Goal: Task Accomplishment & Management: Use online tool/utility

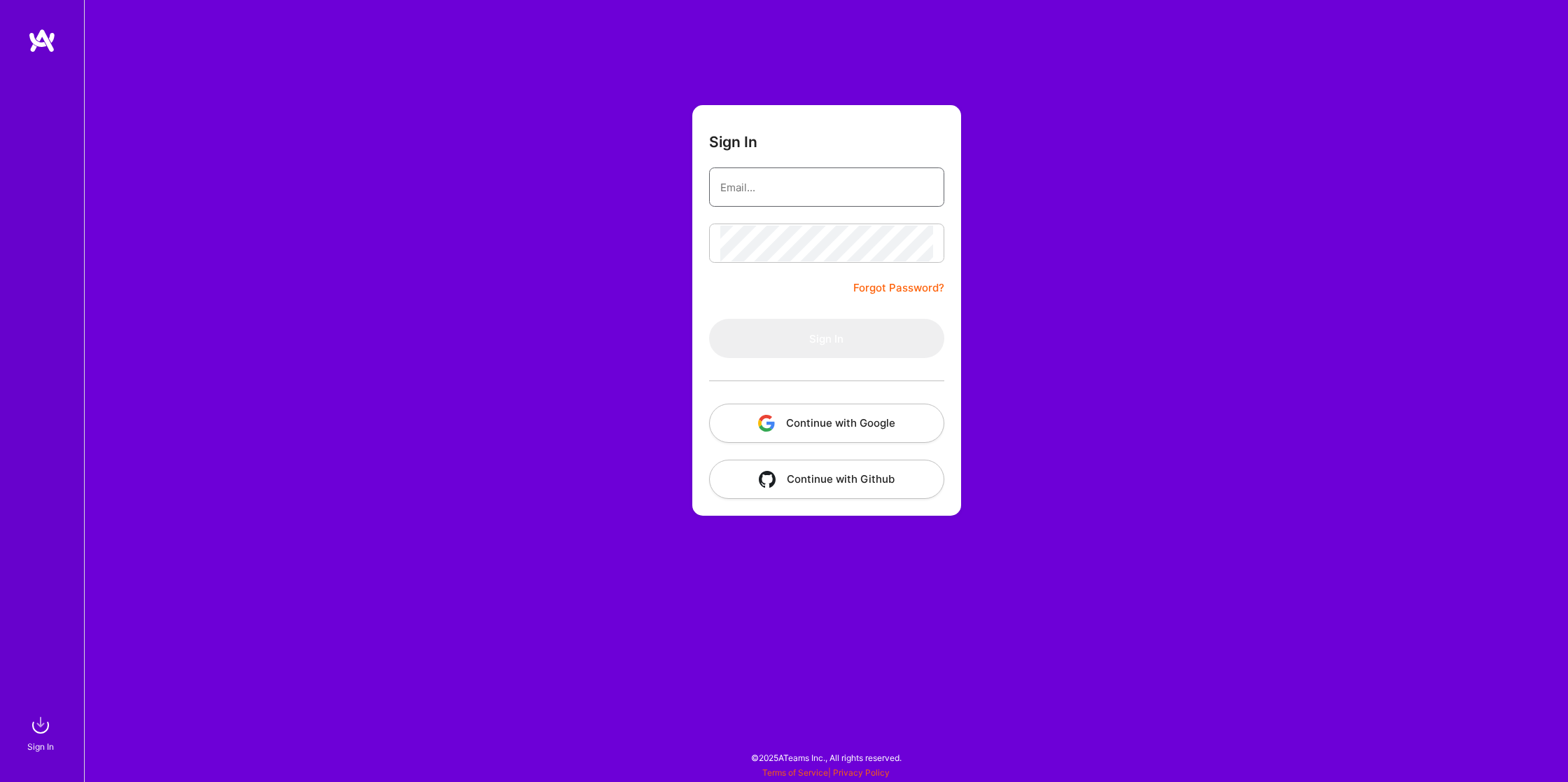
click at [822, 183] on input "email" at bounding box center [826, 187] width 213 height 36
type input "[EMAIL_ADDRESS][DOMAIN_NAME]"
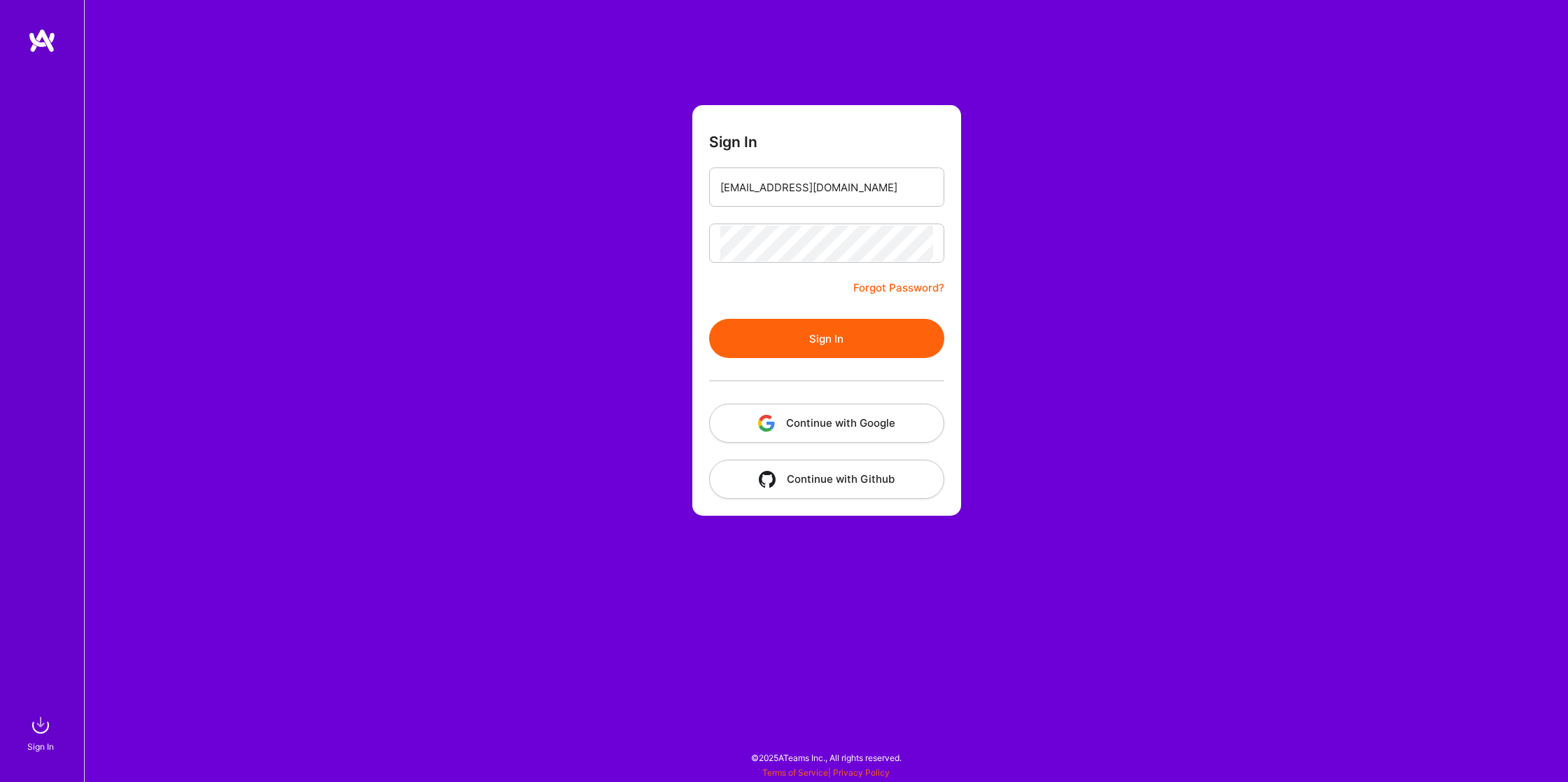
click at [879, 331] on button "Sign In" at bounding box center [827, 338] width 235 height 39
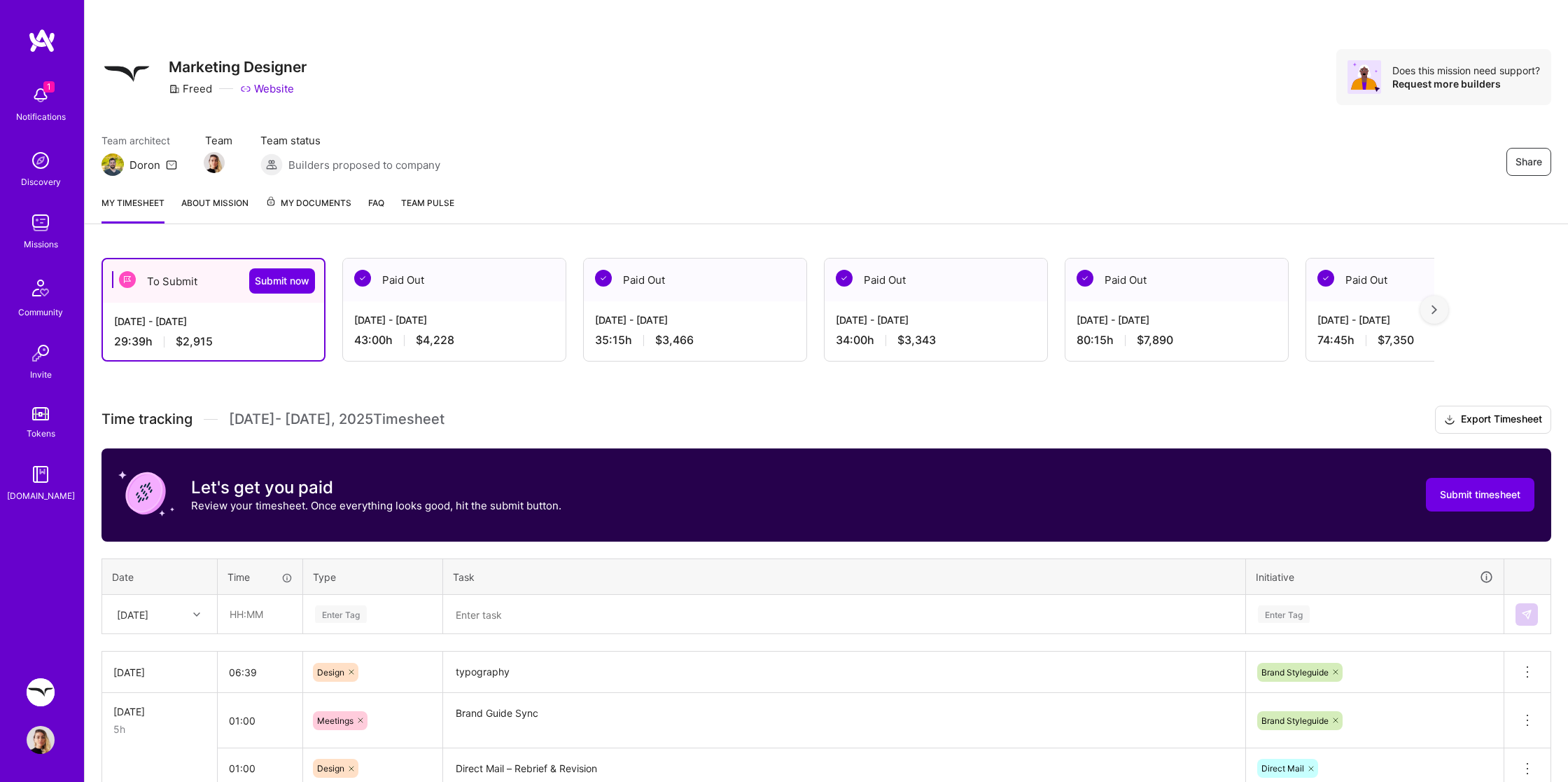
click at [787, 131] on div "Share Marketing Designer Freed Website Does this mission need support? Request …" at bounding box center [827, 92] width 1484 height 184
click at [250, 614] on input "text" at bounding box center [260, 614] width 83 height 37
click at [697, 392] on div "To Submit Submit now [DATE] - [DATE] 29:39 h $2,915 Paid Out [DATE] - [DATE] 43…" at bounding box center [827, 712] width 1484 height 944
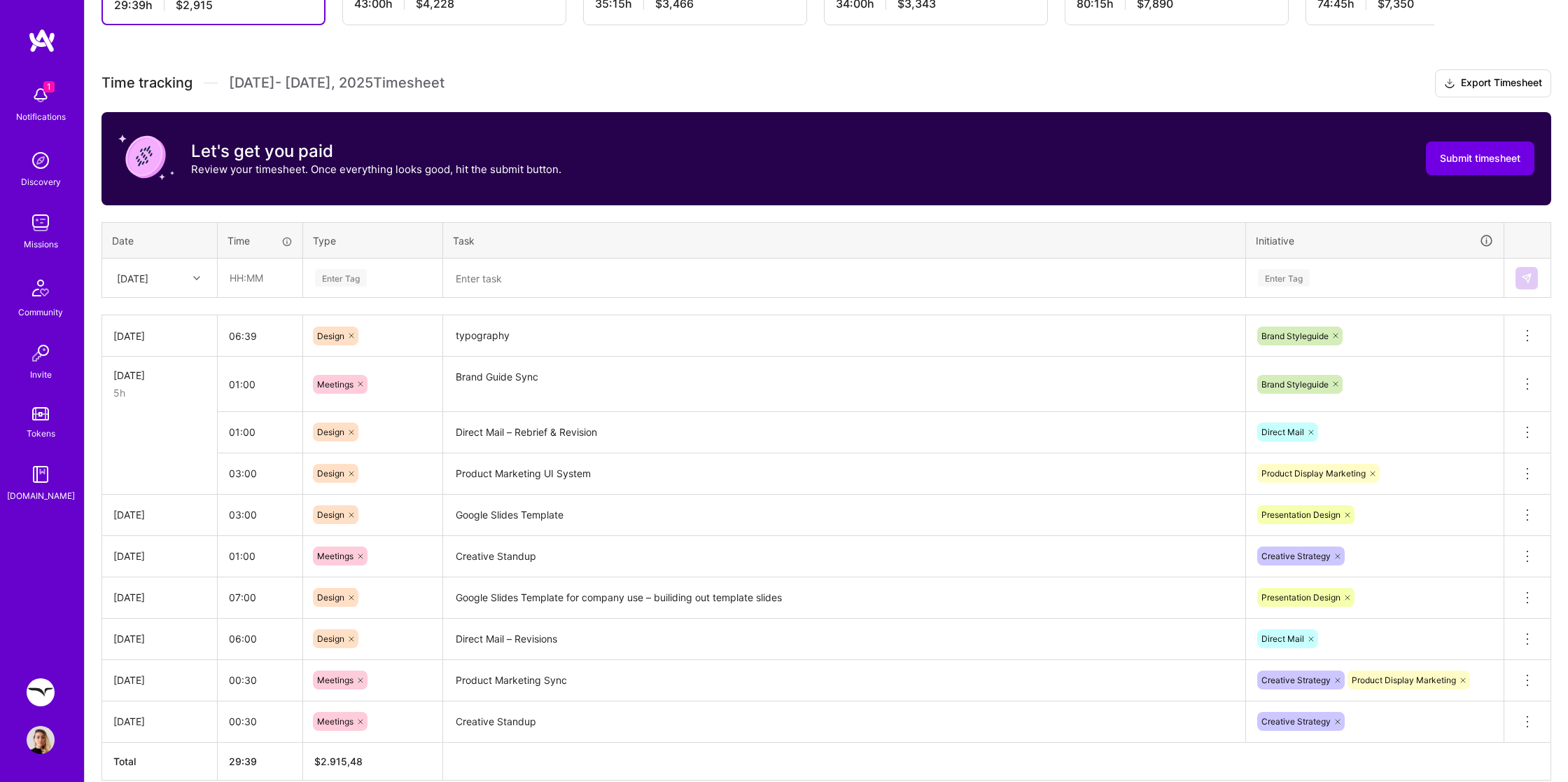
scroll to position [397, 0]
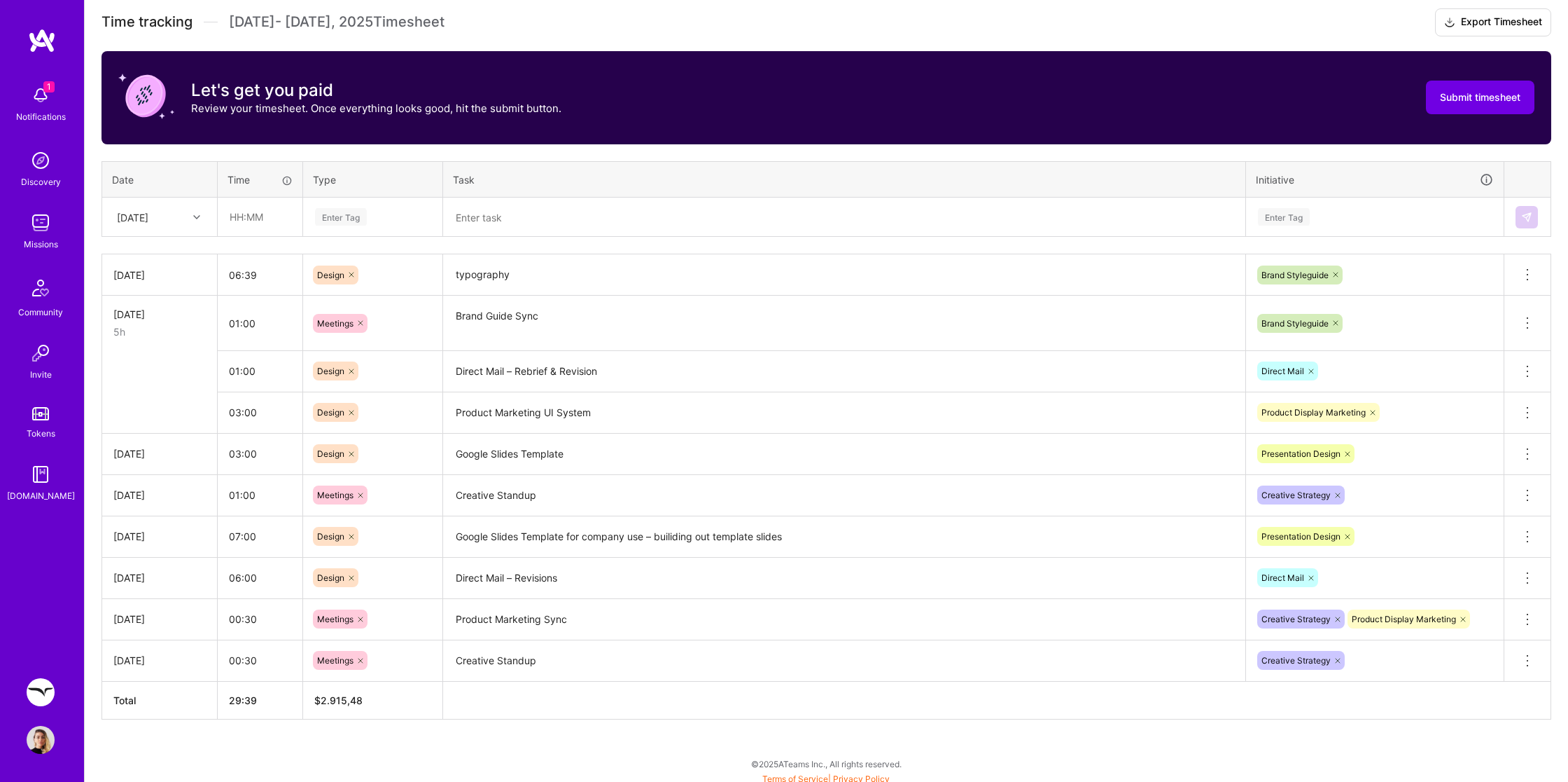
click at [48, 209] on img at bounding box center [40, 223] width 28 height 28
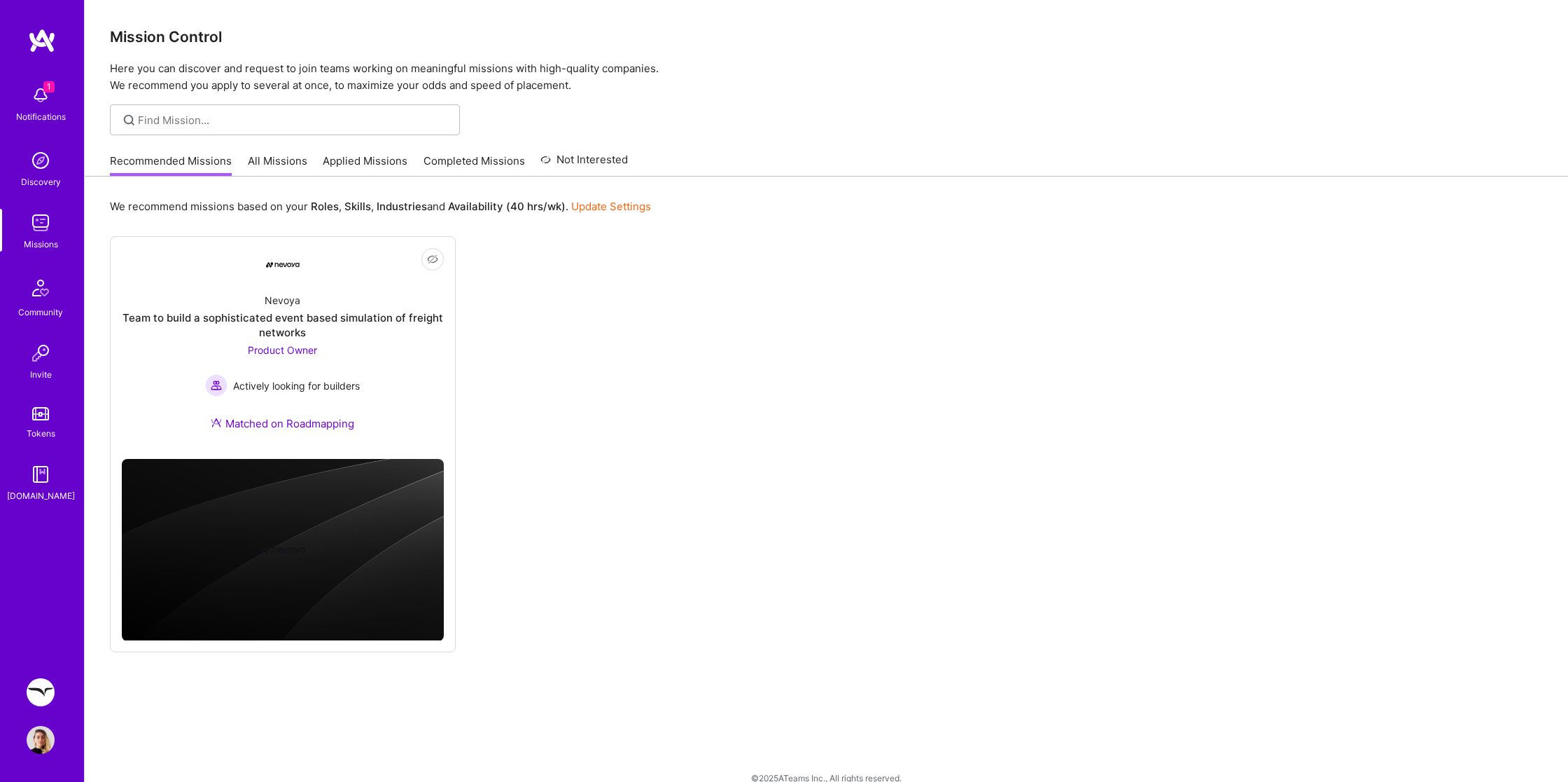
click at [275, 168] on link "All Missions" at bounding box center [277, 165] width 59 height 24
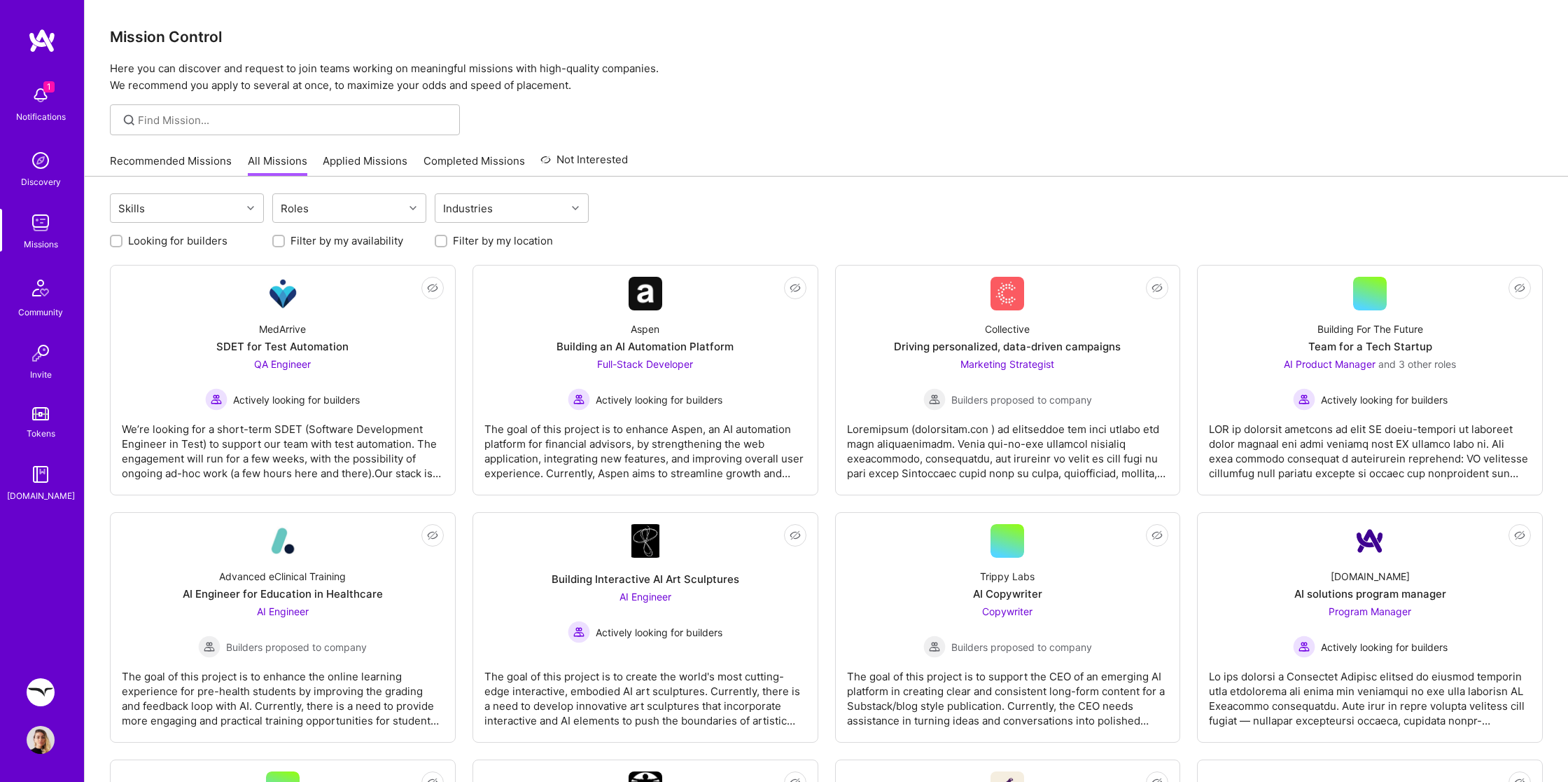
click at [207, 237] on label "Looking for builders" at bounding box center [177, 241] width 100 height 15
click at [122, 237] on input "Looking for builders" at bounding box center [117, 241] width 10 height 10
checkbox input "true"
